Goal: Find specific page/section: Find specific page/section

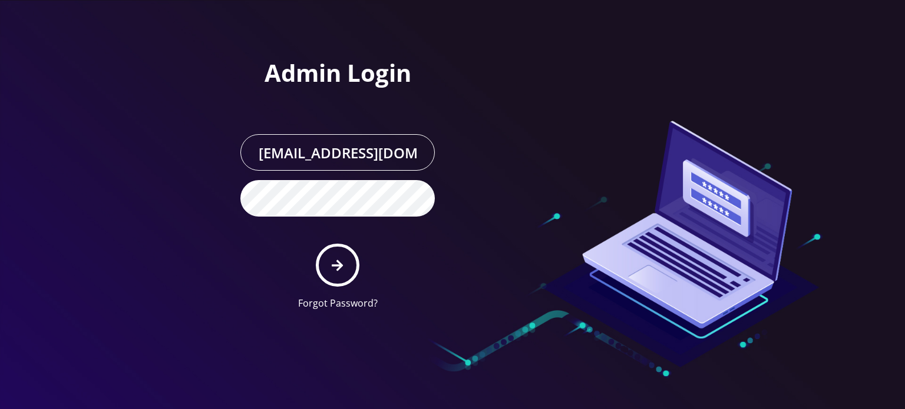
click at [337, 263] on icon "submit" at bounding box center [337, 265] width 11 height 13
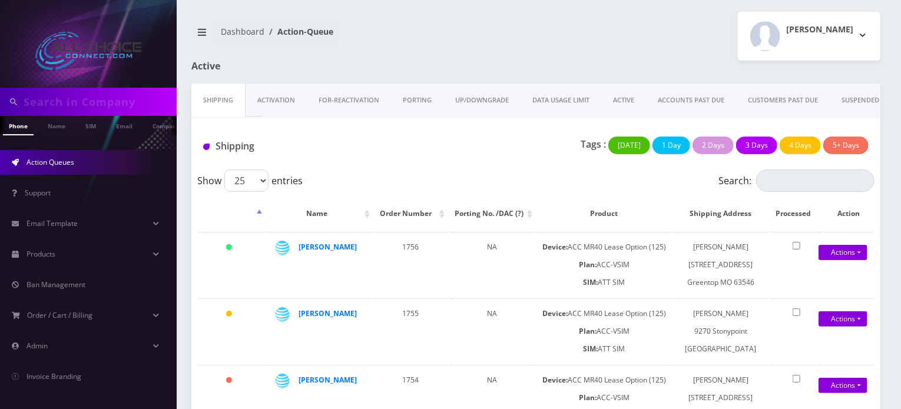
click at [95, 104] on input "text" at bounding box center [99, 102] width 150 height 22
paste input "[PERSON_NAME]"
type input "Lott"
click at [47, 129] on link "Name" at bounding box center [56, 125] width 29 height 19
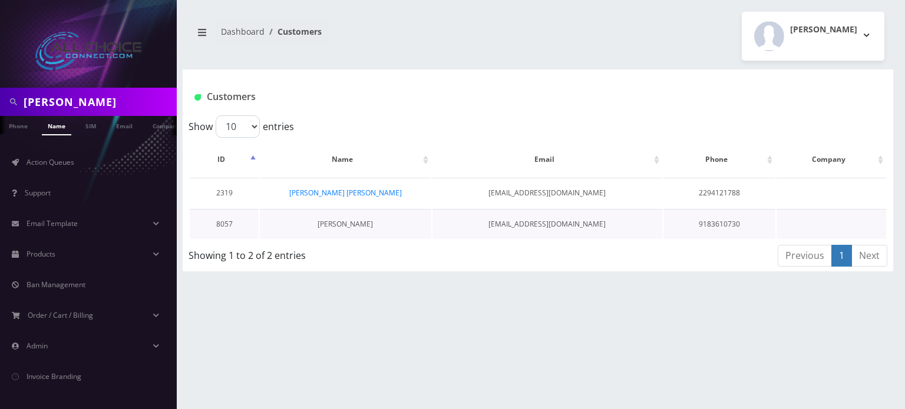
click at [338, 222] on link "[PERSON_NAME]" at bounding box center [345, 224] width 55 height 10
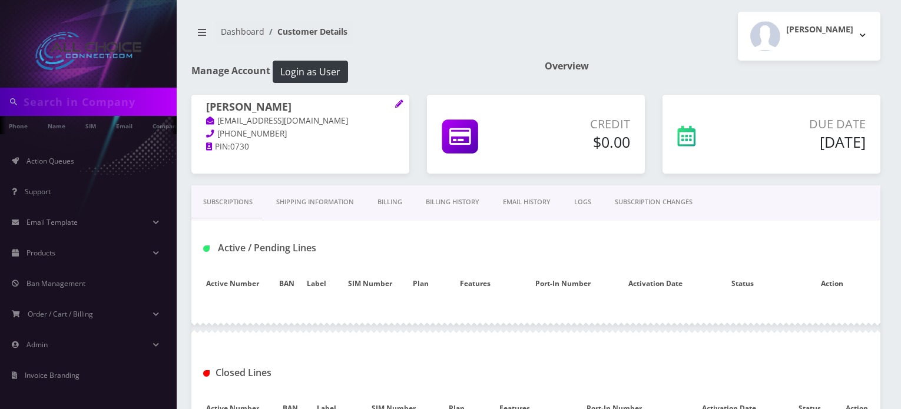
type input "[PERSON_NAME]"
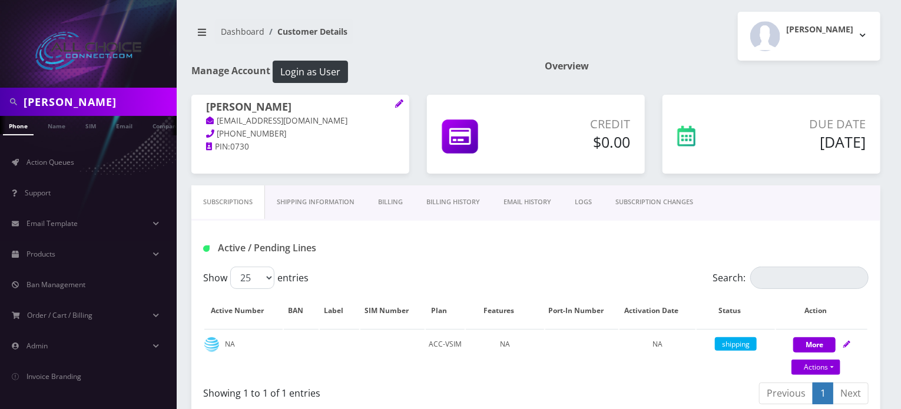
click at [433, 204] on link "Billing History" at bounding box center [453, 203] width 77 height 34
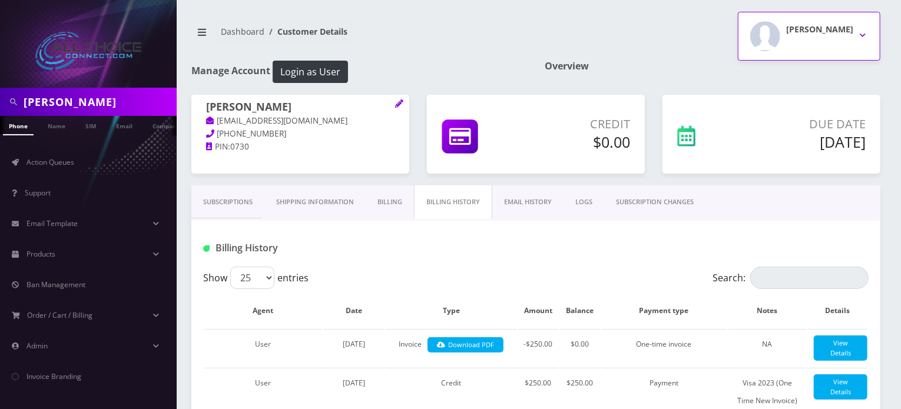
click at [849, 35] on div "Rob W" at bounding box center [820, 36] width 67 height 30
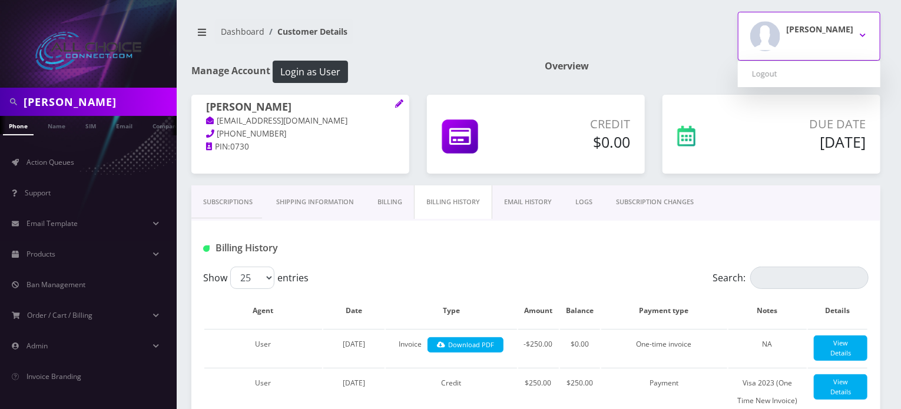
click at [855, 38] on button "Rob W" at bounding box center [809, 36] width 143 height 49
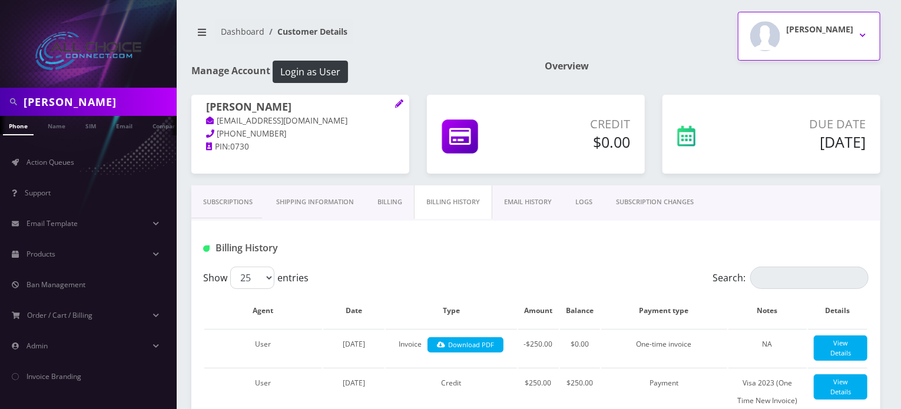
click at [836, 28] on h2 "Rob W" at bounding box center [820, 30] width 67 height 10
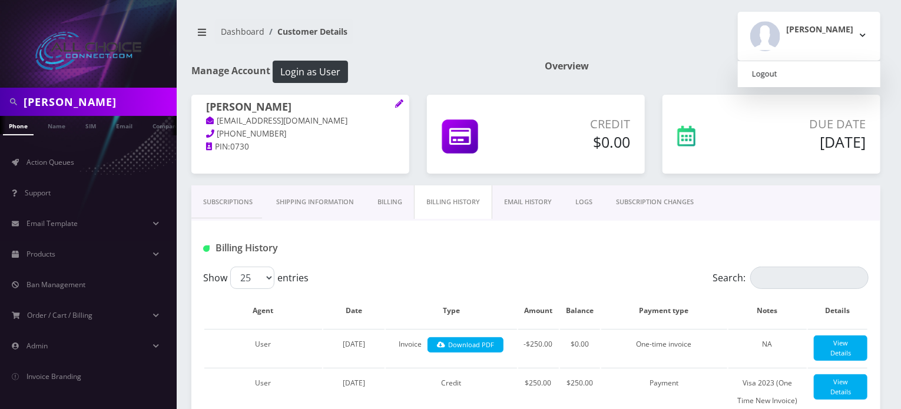
click at [804, 71] on link "Logout" at bounding box center [809, 74] width 143 height 16
